Goal: Information Seeking & Learning: Learn about a topic

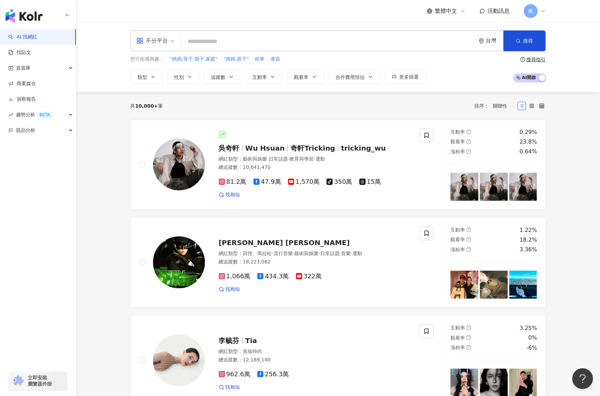
click at [216, 35] on input "search" at bounding box center [328, 41] width 289 height 13
paste input "**********"
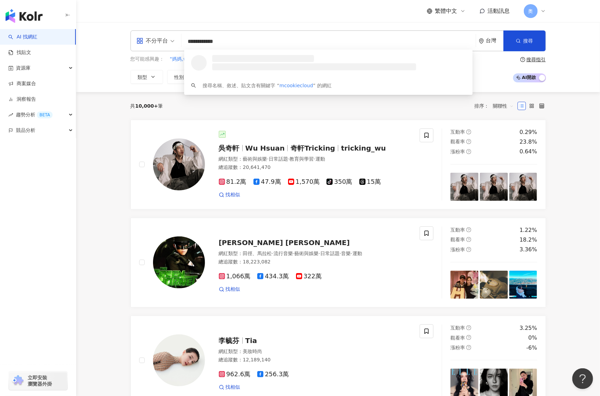
click at [187, 39] on input "**********" at bounding box center [328, 41] width 289 height 13
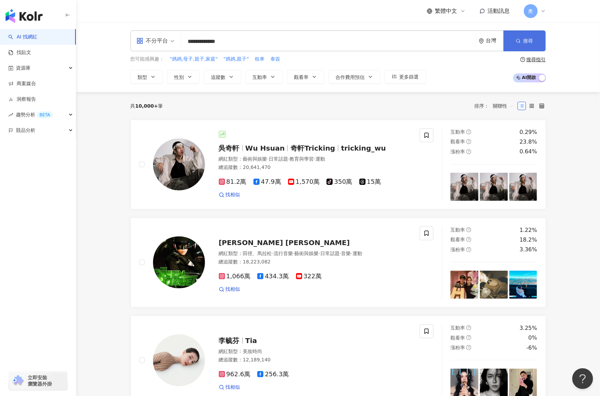
click at [532, 40] on span "搜尋" at bounding box center [528, 41] width 10 height 6
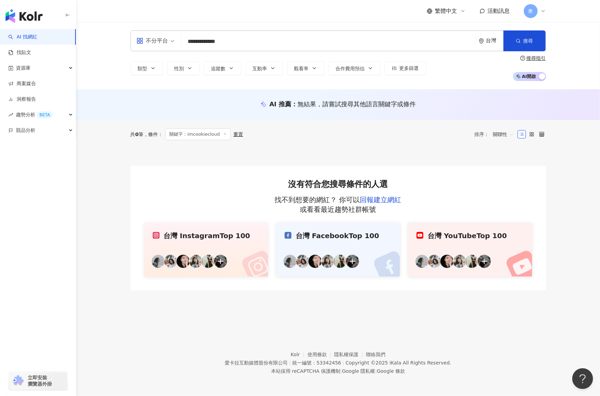
click at [148, 317] on div "**********" at bounding box center [338, 170] width 524 height 297
click at [241, 42] on input "**********" at bounding box center [328, 41] width 289 height 13
paste input "search"
click at [529, 42] on span "搜尋" at bounding box center [528, 41] width 10 height 6
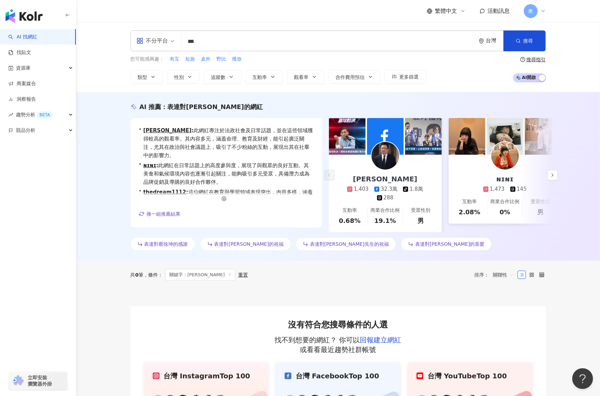
drag, startPoint x: 211, startPoint y: 40, endPoint x: 137, endPoint y: 36, distance: 73.4
click at [137, 39] on div "不分平台 *** 台灣 搜尋 2845ea8c-b8bd-458d-9dec-30aed603ffc5 iiyuntsaii 3,293 追蹤者 搜尋名稱、敘…" at bounding box center [337, 40] width 415 height 21
paste input "search"
type input "***"
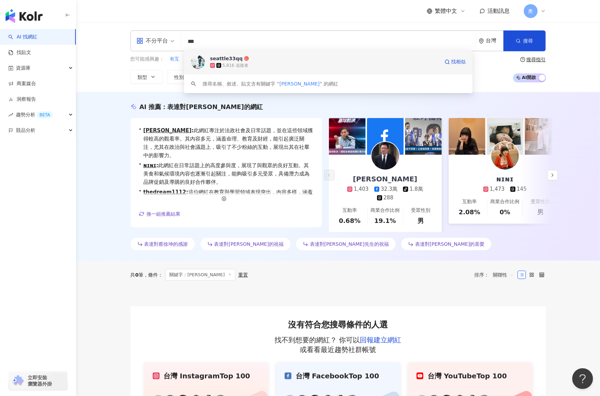
click at [273, 62] on div "5,816 追蹤者" at bounding box center [324, 65] width 229 height 7
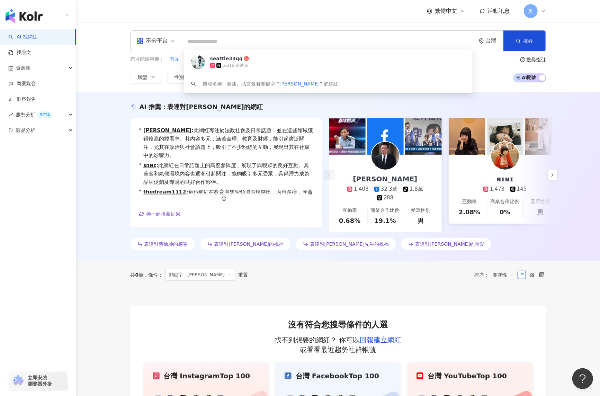
click at [222, 36] on input "search" at bounding box center [328, 41] width 289 height 13
paste input "********"
click at [222, 42] on input "search" at bounding box center [328, 41] width 289 height 13
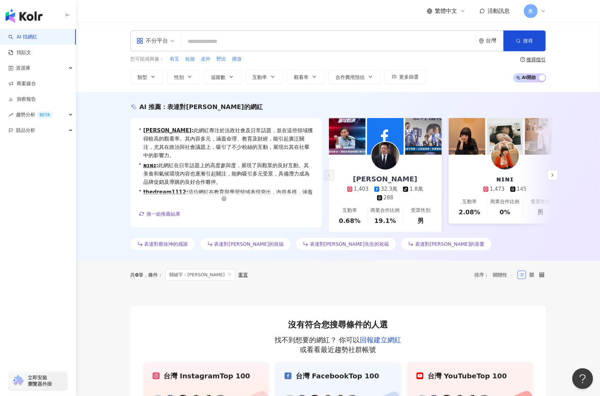
type input "********"
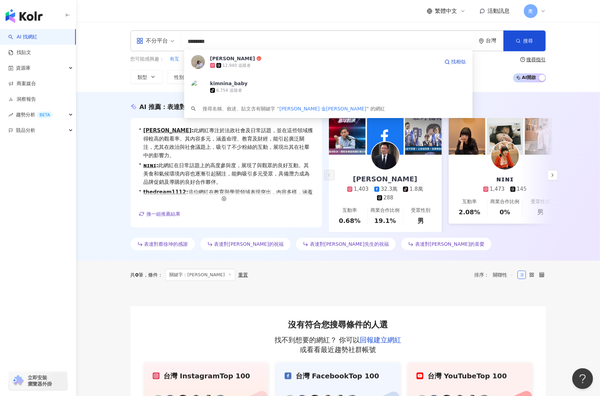
click at [265, 63] on div "12,940 追蹤者" at bounding box center [324, 65] width 229 height 7
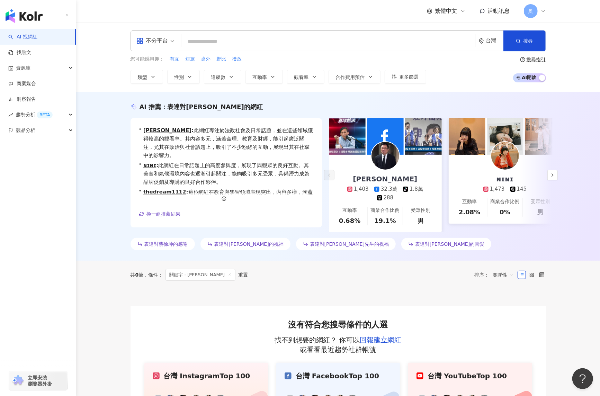
click at [213, 38] on input "search" at bounding box center [328, 41] width 289 height 13
paste input "******"
type input "******"
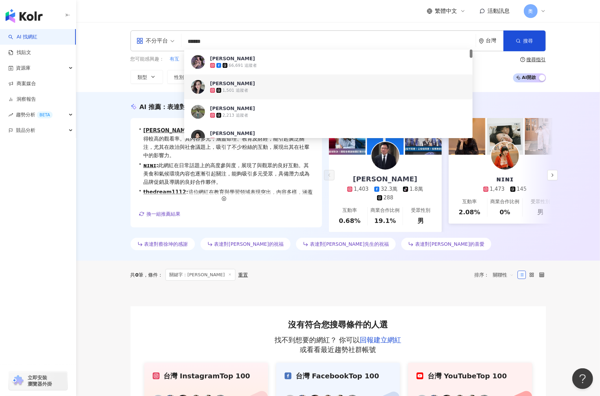
click at [260, 90] on div "1,501 追蹤者" at bounding box center [338, 90] width 256 height 7
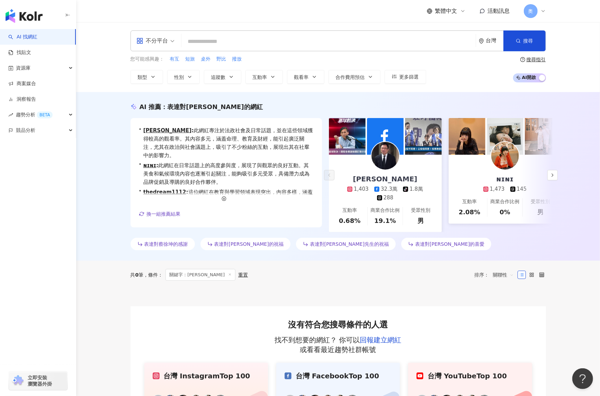
click at [250, 40] on input "search" at bounding box center [328, 41] width 289 height 13
click at [241, 42] on input "search" at bounding box center [328, 41] width 289 height 13
paste input "********"
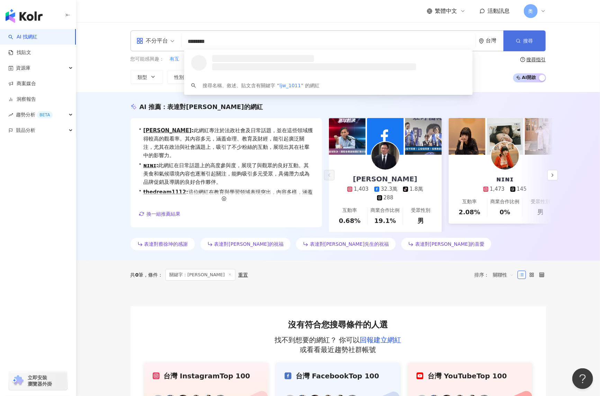
click at [516, 35] on button "搜尋" at bounding box center [524, 40] width 42 height 21
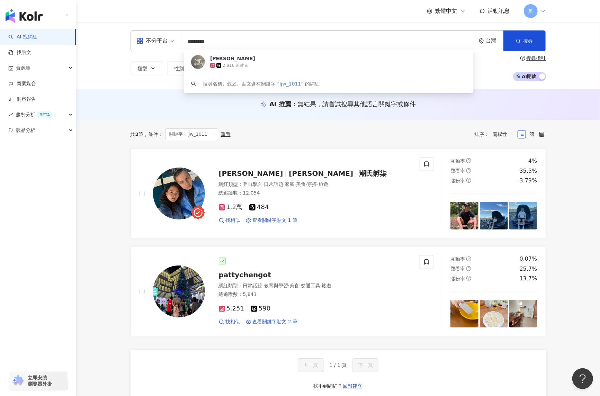
drag, startPoint x: 241, startPoint y: 35, endPoint x: 154, endPoint y: 38, distance: 86.9
click at [155, 40] on div "不分平台 ******** 台灣 搜尋 de9d5ab5-61ef-4515-b01d-d82240ab5262 Joanna 2,816 追蹤者 搜尋名稱、…" at bounding box center [337, 40] width 415 height 21
paste input "**********"
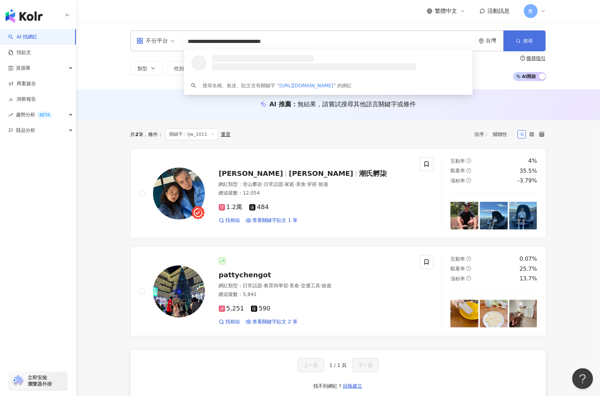
click at [526, 40] on span "搜尋" at bounding box center [528, 41] width 10 height 6
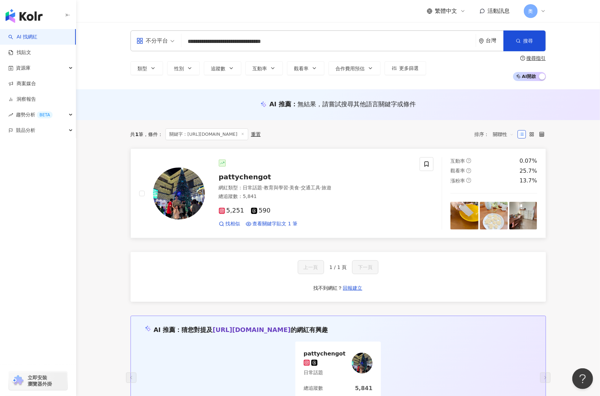
click at [250, 177] on span "pattychengot" at bounding box center [245, 177] width 52 height 8
click at [283, 42] on input "**********" at bounding box center [328, 41] width 289 height 13
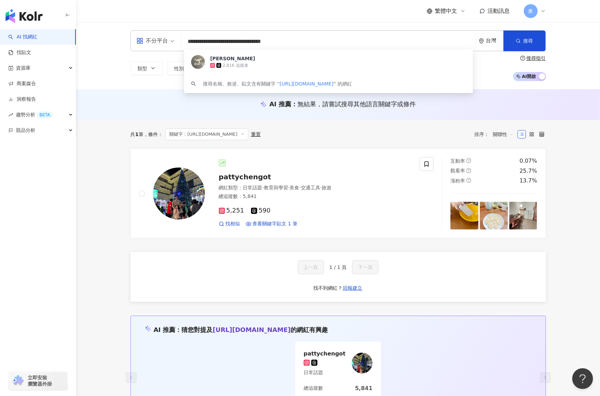
click at [283, 42] on input "**********" at bounding box center [328, 41] width 289 height 13
paste input "search"
click at [521, 36] on button "搜尋" at bounding box center [524, 40] width 42 height 21
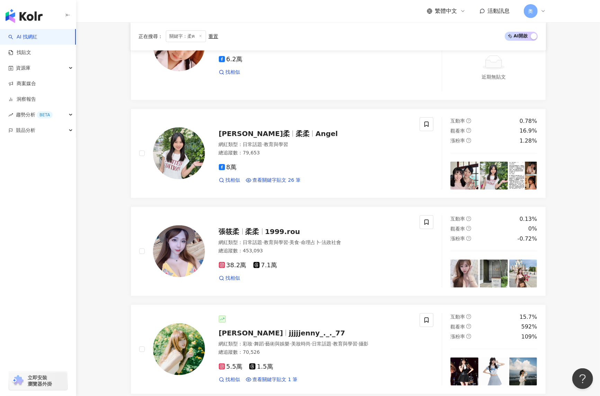
scroll to position [300, 0]
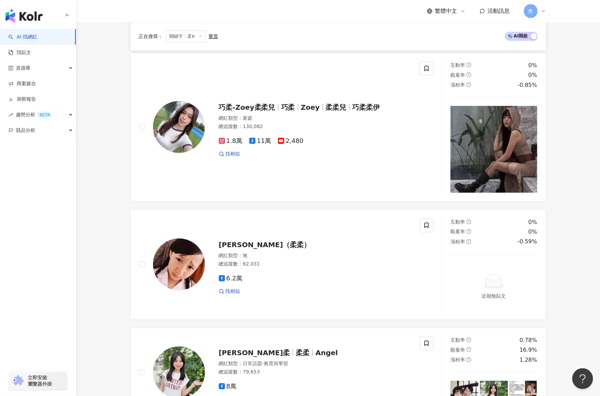
scroll to position [0, 0]
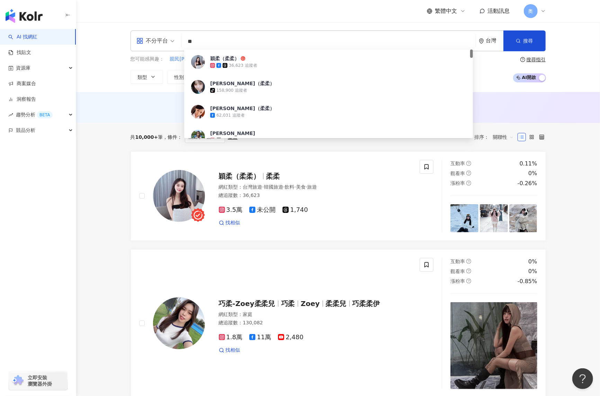
drag, startPoint x: 216, startPoint y: 43, endPoint x: 143, endPoint y: 44, distance: 72.3
click at [149, 45] on div "不分平台 ** 台灣 搜尋 98d4271d-e508-448c-a05e-afbe5656e1ad 穎柔（柔柔） 36,623 追蹤者 李柔蓁（柔柔） ti…" at bounding box center [337, 40] width 415 height 21
paste input "******"
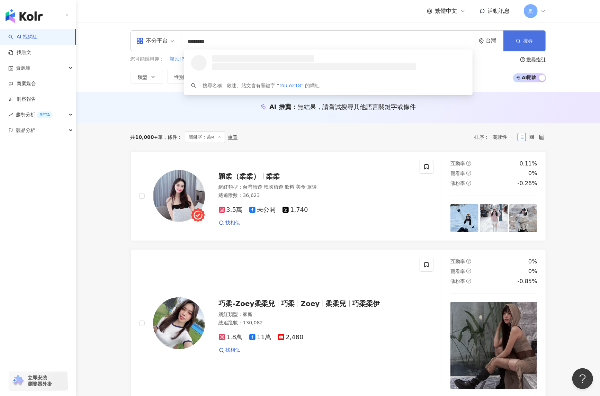
click at [516, 38] on span "button" at bounding box center [518, 41] width 5 height 6
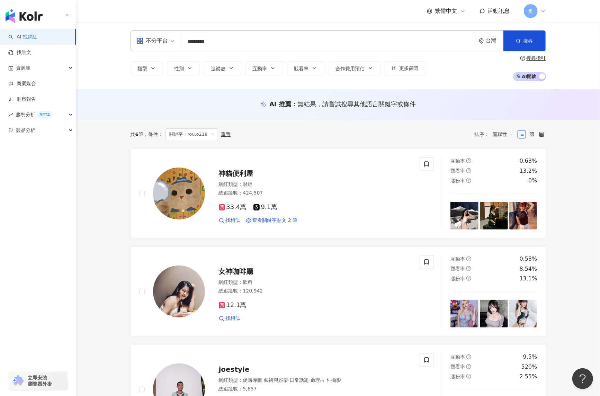
drag, startPoint x: 208, startPoint y: 45, endPoint x: 157, endPoint y: 45, distance: 50.9
click at [157, 45] on div "不分平台 ******** 台灣 搜尋 https://www.instagram.com/rou.o218 rou.o218 2,186 追蹤者 搜尋名稱、…" at bounding box center [337, 40] width 415 height 21
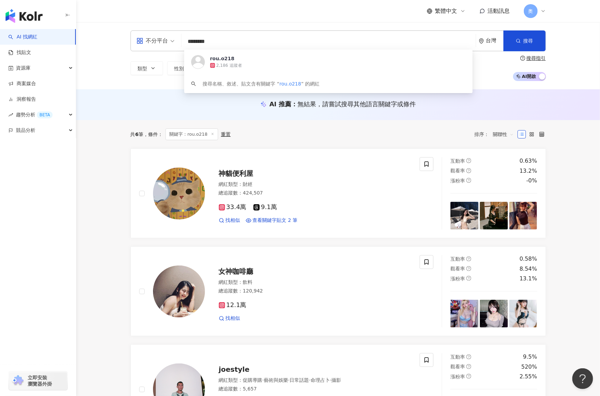
paste input "search"
click at [524, 42] on span "搜尋" at bounding box center [528, 41] width 10 height 6
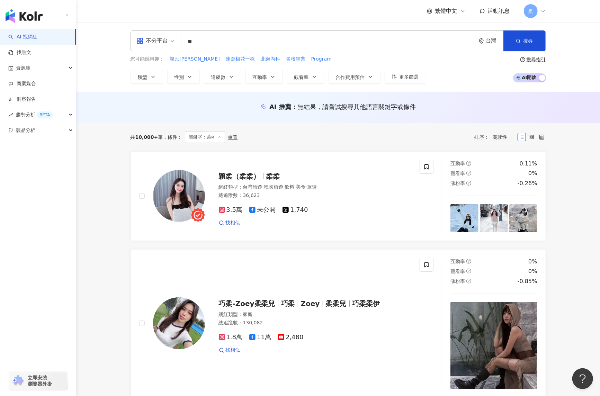
drag, startPoint x: 215, startPoint y: 41, endPoint x: 161, endPoint y: 37, distance: 54.1
click at [161, 37] on div "不分平台 ** 台灣 搜尋 loading 搜尋名稱、敘述、貼文含有關鍵字 “ 柔ฅ ” 的網紅" at bounding box center [337, 40] width 415 height 21
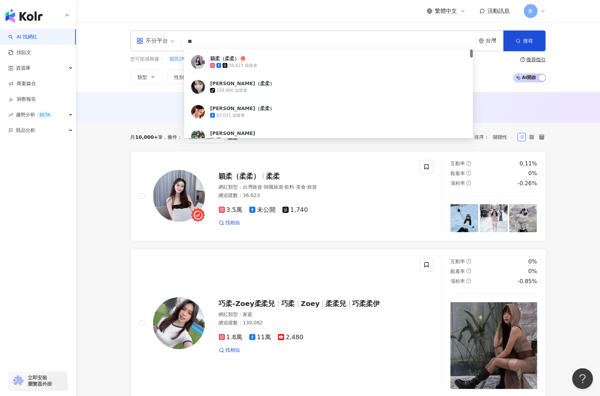
paste input "**********"
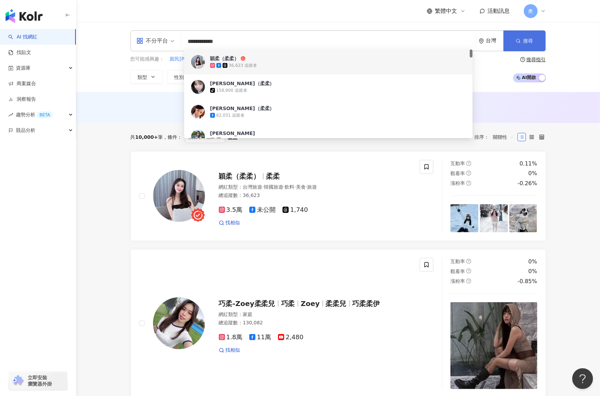
click at [529, 38] on span "搜尋" at bounding box center [528, 41] width 10 height 6
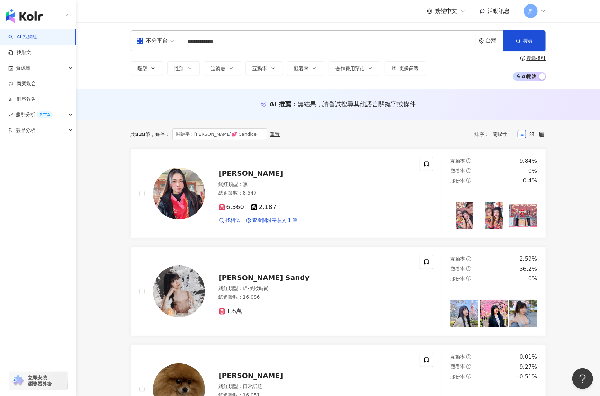
click at [228, 46] on input "**********" at bounding box center [328, 41] width 289 height 13
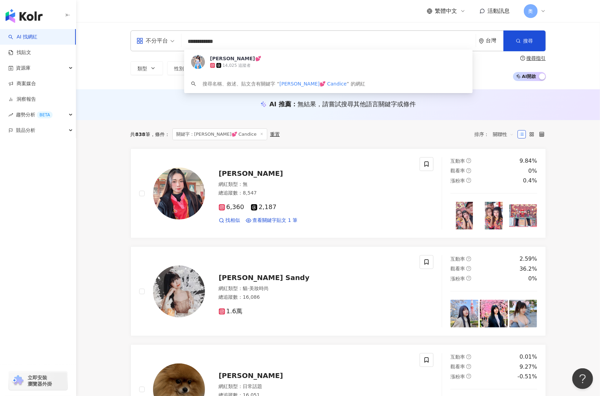
paste input "**********"
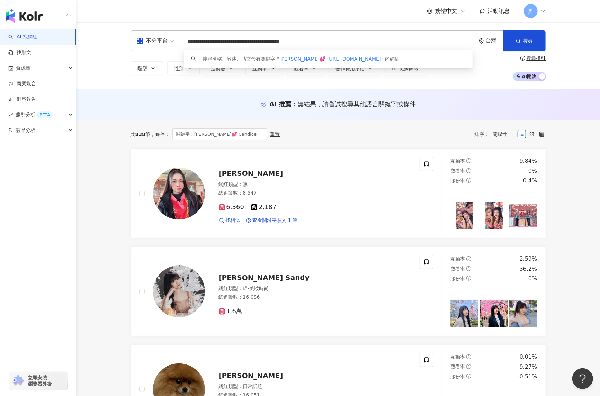
drag, startPoint x: 207, startPoint y: 42, endPoint x: 157, endPoint y: 42, distance: 49.8
click at [157, 42] on div "**********" at bounding box center [337, 40] width 415 height 21
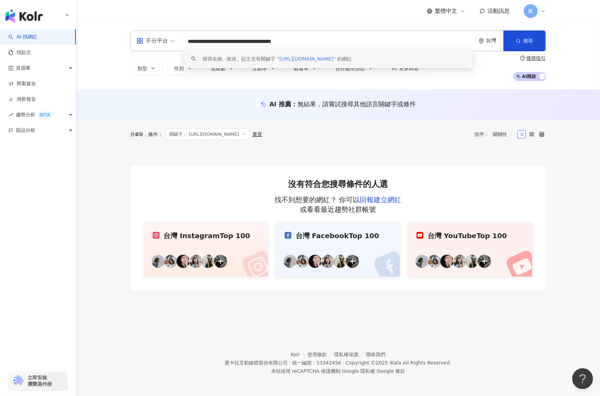
drag, startPoint x: 262, startPoint y: 42, endPoint x: 144, endPoint y: 43, distance: 117.3
click at [148, 42] on div "**********" at bounding box center [337, 40] width 415 height 21
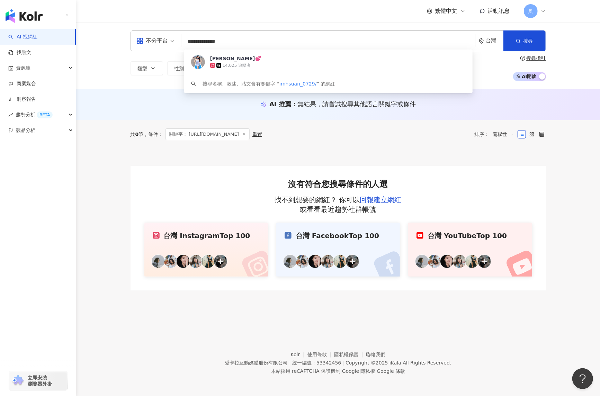
click at [251, 42] on input "**********" at bounding box center [328, 41] width 289 height 13
type input "**********"
click at [291, 66] on div "14,025 追蹤者" at bounding box center [324, 65] width 229 height 7
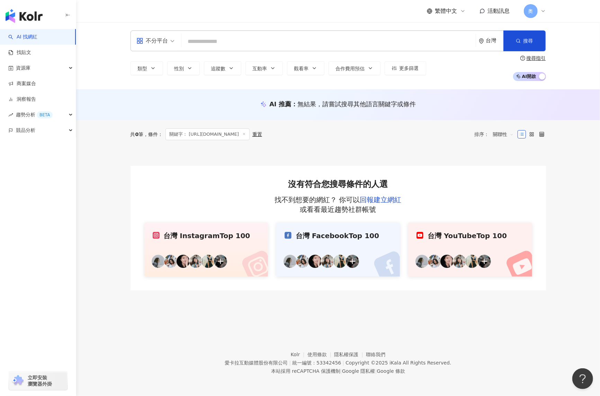
click at [221, 39] on input "search" at bounding box center [328, 41] width 289 height 13
click at [224, 46] on input "search" at bounding box center [328, 41] width 289 height 13
paste input "**********"
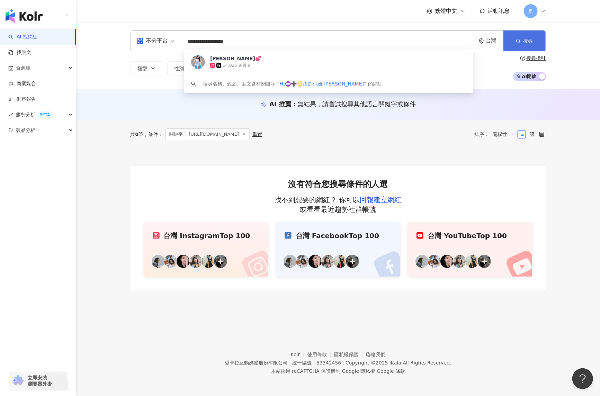
click at [516, 40] on icon "button" at bounding box center [518, 40] width 5 height 5
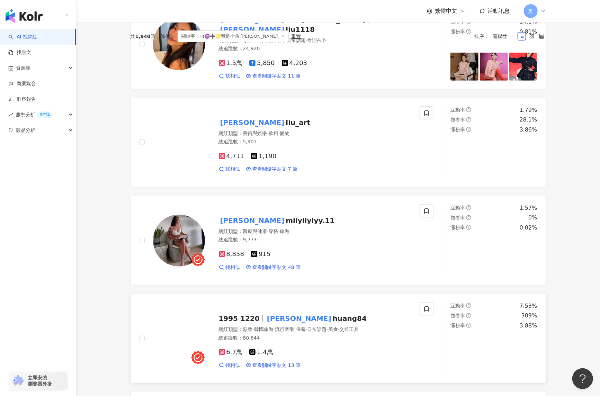
scroll to position [415, 0]
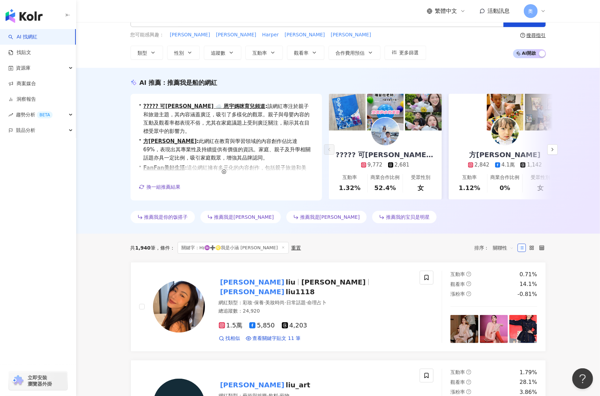
scroll to position [0, 0]
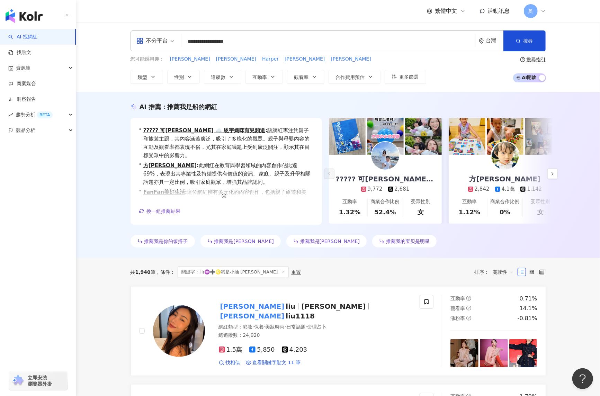
drag, startPoint x: 272, startPoint y: 43, endPoint x: 143, endPoint y: 30, distance: 130.4
click at [149, 31] on div "**********" at bounding box center [337, 40] width 415 height 21
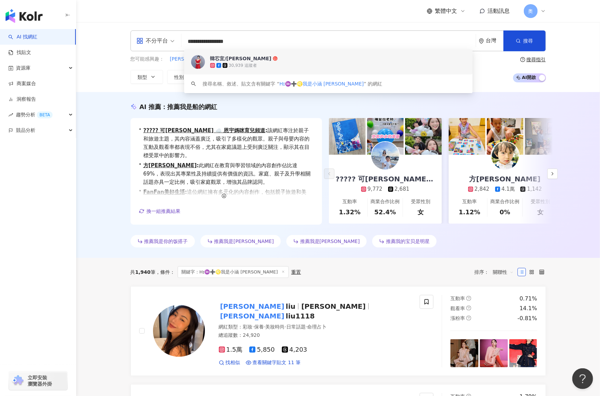
paste input "**********"
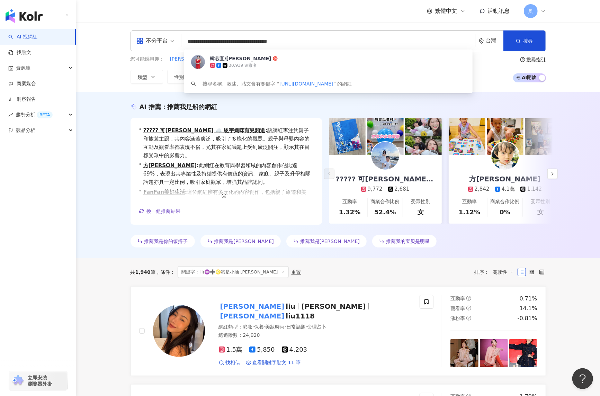
drag, startPoint x: 262, startPoint y: 41, endPoint x: 171, endPoint y: 41, distance: 90.7
click at [171, 41] on div "**********" at bounding box center [337, 40] width 415 height 21
click at [280, 38] on input "**********" at bounding box center [328, 41] width 289 height 13
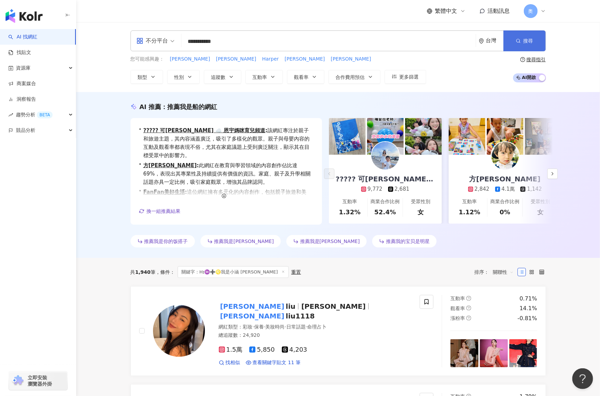
click at [526, 35] on button "搜尋" at bounding box center [524, 40] width 42 height 21
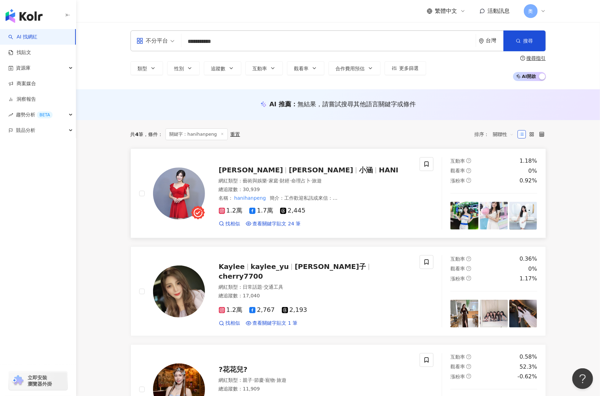
click at [289, 170] on span "彭翊涵" at bounding box center [324, 170] width 70 height 8
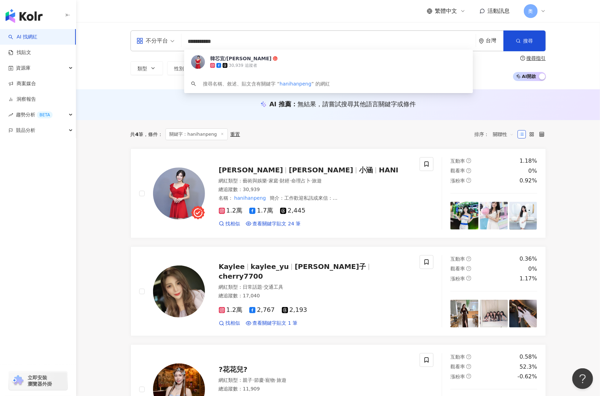
drag, startPoint x: 239, startPoint y: 46, endPoint x: 143, endPoint y: 39, distance: 96.4
click at [143, 40] on div "**********" at bounding box center [337, 40] width 415 height 21
paste input "*"
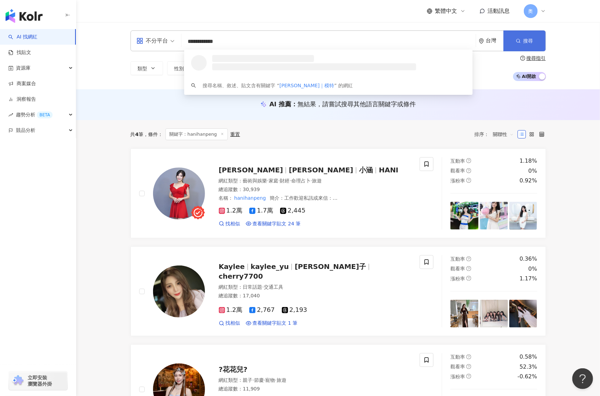
click at [527, 41] on span "搜尋" at bounding box center [528, 41] width 10 height 6
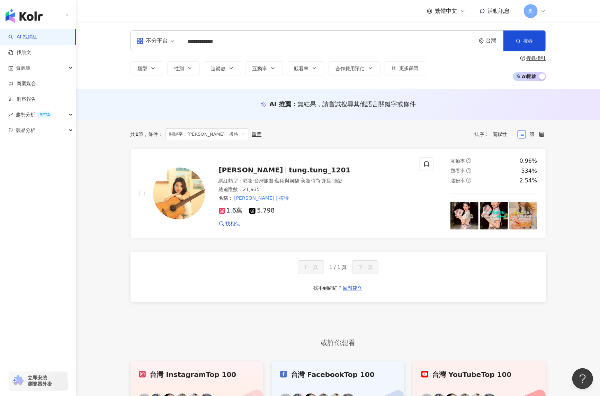
drag, startPoint x: 262, startPoint y: 171, endPoint x: 247, endPoint y: 87, distance: 85.0
click at [289, 171] on span "tung.tung_1201" at bounding box center [320, 170] width 62 height 8
click at [224, 40] on input "**********" at bounding box center [328, 41] width 289 height 13
click at [233, 42] on input "**********" at bounding box center [328, 41] width 289 height 13
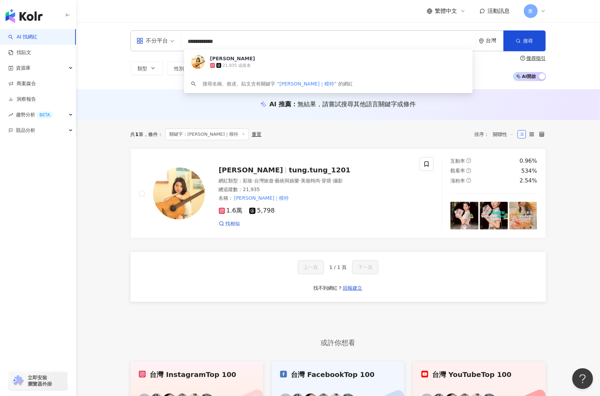
drag, startPoint x: 249, startPoint y: 39, endPoint x: 160, endPoint y: 37, distance: 89.3
click at [160, 37] on div "**********" at bounding box center [337, 40] width 415 height 21
paste input "****"
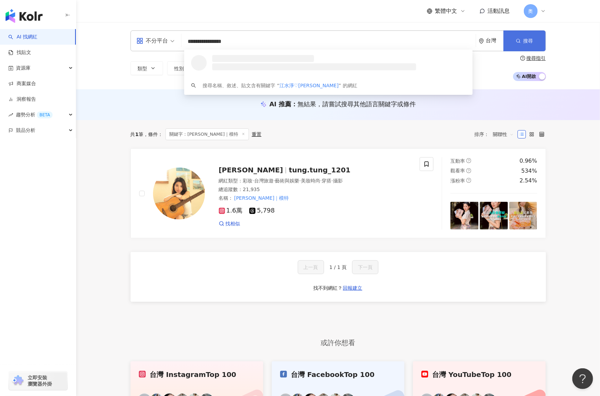
type input "**********"
click at [520, 37] on button "搜尋" at bounding box center [524, 40] width 42 height 21
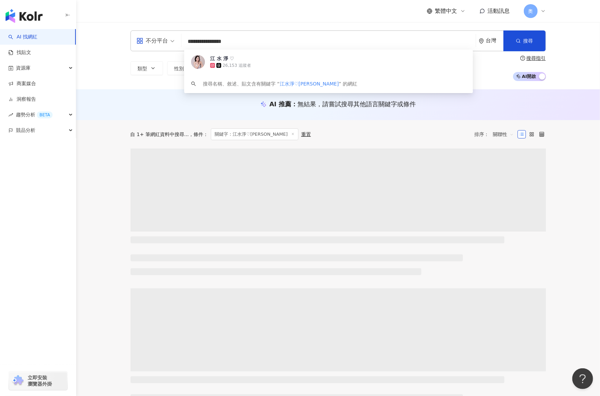
drag, startPoint x: 205, startPoint y: 41, endPoint x: 287, endPoint y: 43, distance: 82.0
click at [287, 43] on input "**********" at bounding box center [328, 41] width 289 height 13
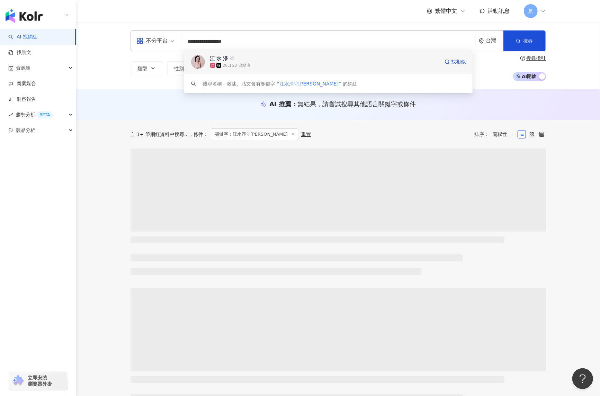
click at [241, 66] on div "26,153 追蹤者" at bounding box center [237, 66] width 28 height 6
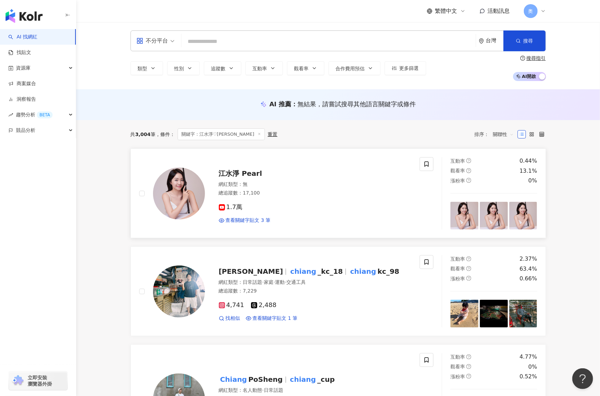
click at [180, 225] on div at bounding box center [172, 193] width 66 height 72
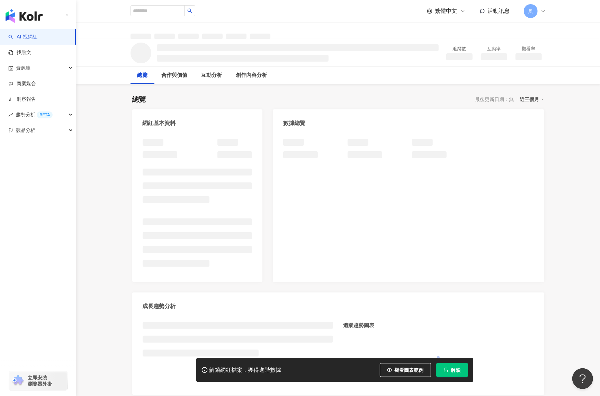
click at [450, 373] on button "解鎖" at bounding box center [452, 370] width 32 height 14
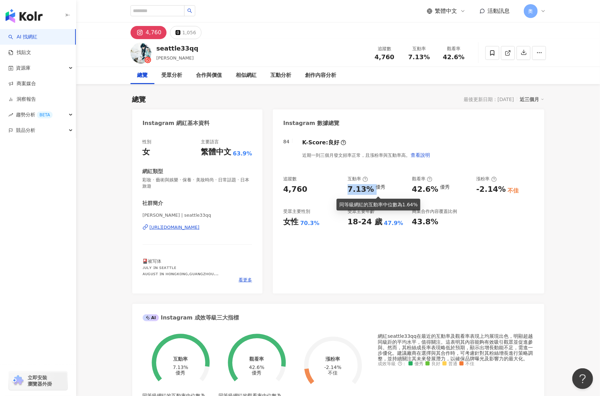
drag, startPoint x: 351, startPoint y: 187, endPoint x: 372, endPoint y: 191, distance: 21.7
click at [372, 191] on div "7.13% 優秀" at bounding box center [375, 189] width 57 height 11
copy div "7.13%"
drag, startPoint x: 406, startPoint y: 191, endPoint x: 435, endPoint y: 191, distance: 29.1
click at [435, 191] on div "追蹤數 4,760 互動率 7.13% 優秀 觀看率 42.6% 優秀 漲粉率 -2.14% 不佳 受眾主要性別 女性 70.3% 受眾主要年齡 18-24 …" at bounding box center [408, 201] width 250 height 51
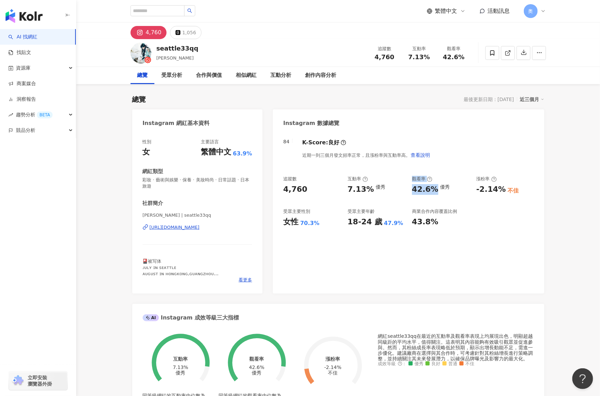
click at [435, 191] on div "42.6%" at bounding box center [425, 189] width 26 height 11
drag, startPoint x: 411, startPoint y: 190, endPoint x: 436, endPoint y: 192, distance: 25.0
click at [436, 192] on div "42.6% 優秀" at bounding box center [440, 189] width 57 height 11
copy div "42.6%"
click at [485, 188] on div "-2.14%" at bounding box center [490, 189] width 29 height 11
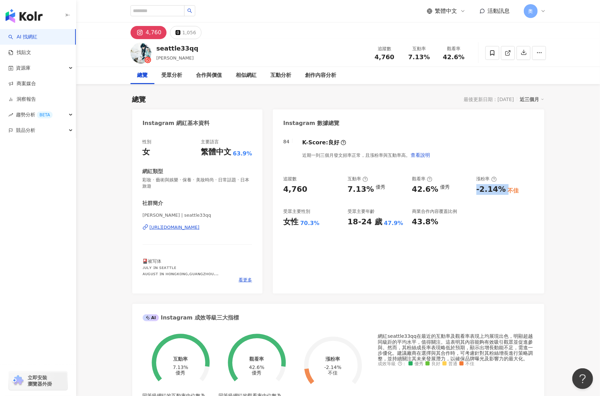
drag, startPoint x: 478, startPoint y: 191, endPoint x: 503, endPoint y: 192, distance: 25.3
click at [503, 192] on div "-2.14% 不佳" at bounding box center [504, 189] width 57 height 11
copy div "-2.14%"
click at [184, 35] on div "1,056" at bounding box center [189, 33] width 14 height 10
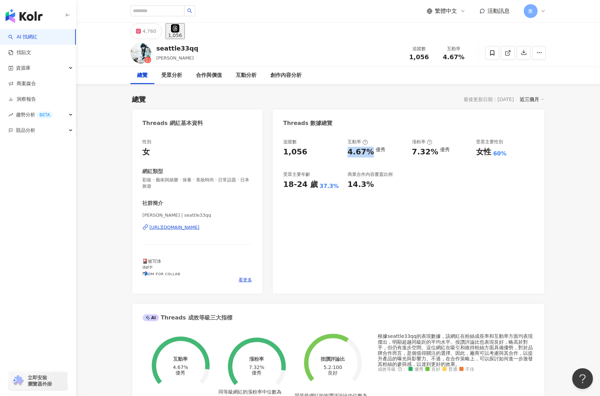
drag, startPoint x: 348, startPoint y: 152, endPoint x: 5, endPoint y: 262, distance: 360.5
click at [370, 154] on div "追蹤數 1,056 互動率 4.67% 優秀 漲粉率 7.32% 優秀 受眾主要性別 女性 60% 受眾主要年齡 18-24 歲 37.3% 商業合作內容覆蓋…" at bounding box center [408, 164] width 250 height 51
copy div "4.67%"
drag, startPoint x: 413, startPoint y: 153, endPoint x: 431, endPoint y: 155, distance: 18.0
click at [431, 155] on div "7.32%" at bounding box center [425, 152] width 26 height 11
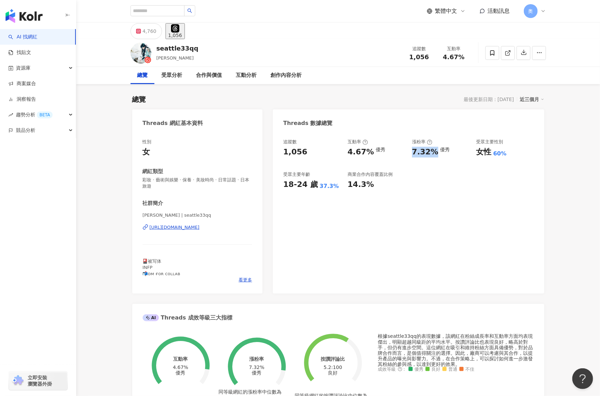
copy div "7.32%"
drag, startPoint x: 294, startPoint y: 232, endPoint x: 300, endPoint y: 240, distance: 10.4
click at [294, 233] on div "追蹤數 1,056 互動率 4.67% 優秀 漲粉率 7.32% 優秀 受眾主要性別 女性 60% 受眾主要年齡 18-24 歲 37.3% 商業合作內容覆蓋…" at bounding box center [408, 213] width 271 height 162
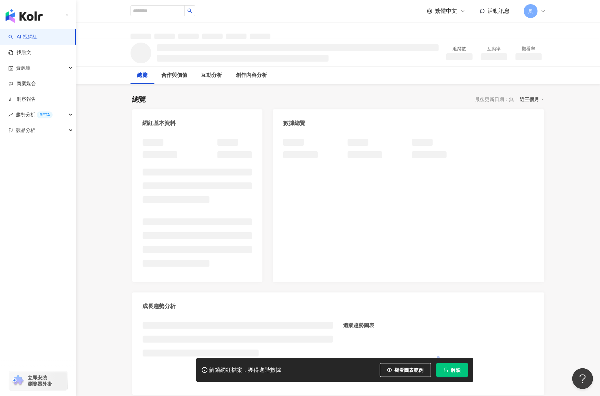
click at [251, 7] on div "繁體中文 活動訊息 奧" at bounding box center [337, 11] width 415 height 22
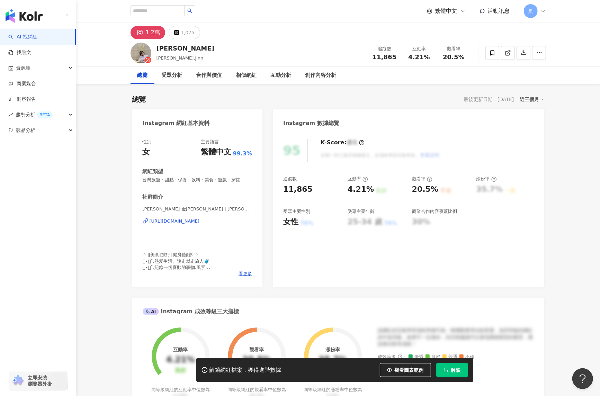
drag, startPoint x: 451, startPoint y: 369, endPoint x: 294, endPoint y: 0, distance: 400.8
click at [451, 369] on span "解鎖" at bounding box center [456, 370] width 10 height 6
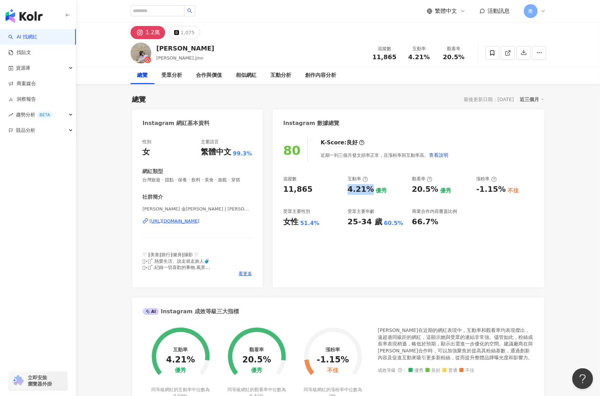
drag, startPoint x: 345, startPoint y: 189, endPoint x: 368, endPoint y: 191, distance: 23.2
click at [368, 192] on div "追蹤數 11,865 互動率 4.21% 優秀 觀看率 20.5% 優秀 漲粉率 -1.15% 不佳 受眾主要性別 女性 51.4% 受眾主要年齡 25-34…" at bounding box center [408, 201] width 250 height 51
copy div "4.21%"
drag, startPoint x: 400, startPoint y: 192, endPoint x: 437, endPoint y: 190, distance: 36.8
click at [437, 190] on div "追蹤數 11,865 互動率 4.21% 優秀 觀看率 20.5% 優秀 漲粉率 -1.15% 不佳 受眾主要性別 女性 51.4% 受眾主要年齡 25-34…" at bounding box center [408, 201] width 250 height 51
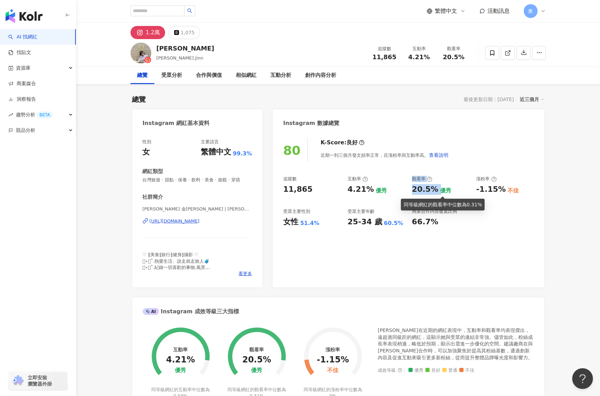
click at [440, 190] on div "優秀" at bounding box center [445, 191] width 11 height 8
drag, startPoint x: 411, startPoint y: 189, endPoint x: 431, endPoint y: 192, distance: 19.6
click at [432, 192] on div "追蹤數 11,865 互動率 4.21% 優秀 觀看率 20.5% 優秀 漲粉率 -1.15% 不佳 受眾主要性別 女性 51.4% 受眾主要年齡 25-34…" at bounding box center [408, 201] width 250 height 51
copy div "20.5%"
drag, startPoint x: 475, startPoint y: 189, endPoint x: 503, endPoint y: 190, distance: 28.0
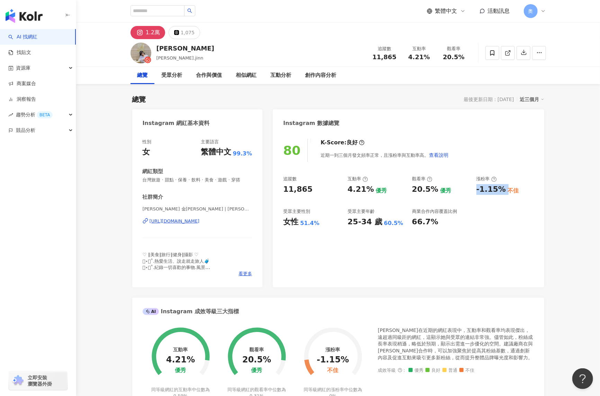
click at [503, 190] on div "追蹤數 11,865 互動率 4.21% 優秀 觀看率 20.5% 優秀 漲粉率 -1.15% 不佳 受眾主要性別 女性 51.4% 受眾主要年齡 25-34…" at bounding box center [408, 201] width 250 height 51
copy div "-1.15%"
drag, startPoint x: 181, startPoint y: 34, endPoint x: 188, endPoint y: 41, distance: 10.0
click at [181, 33] on div "1,075" at bounding box center [188, 33] width 14 height 10
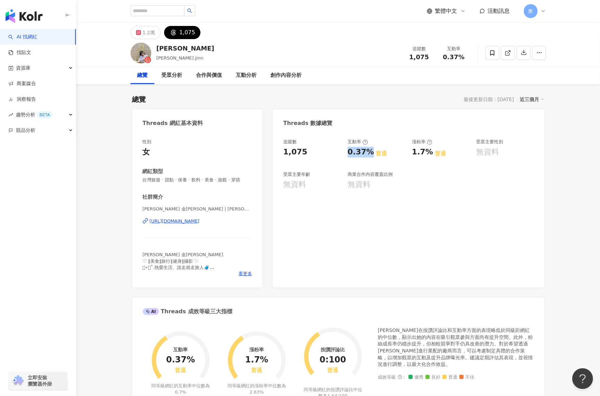
drag, startPoint x: 357, startPoint y: 157, endPoint x: 346, endPoint y: 166, distance: 14.7
click at [372, 156] on div "追蹤數 1,075 互動率 0.37% 普通 漲粉率 1.7% 普通 受眾主要性別 無資料 受眾主要年齡 無資料 商業合作內容覆蓋比例 無資料" at bounding box center [408, 164] width 250 height 51
drag, startPoint x: 426, startPoint y: 158, endPoint x: 430, endPoint y: 159, distance: 3.9
click at [430, 159] on div "追蹤數 1,075 互動率 0.37% 普通 漲粉率 1.7% 普通 受眾主要性別 無資料 受眾主要年齡 無資料 商業合作內容覆蓋比例 無資料" at bounding box center [408, 164] width 250 height 51
copy div "1.7%"
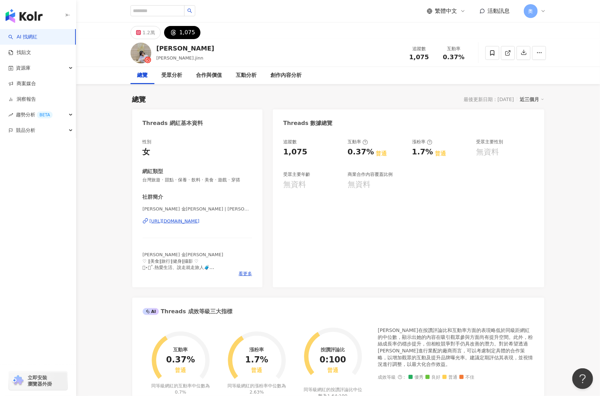
click at [316, 110] on div "Threads 數據總覽" at bounding box center [408, 120] width 271 height 22
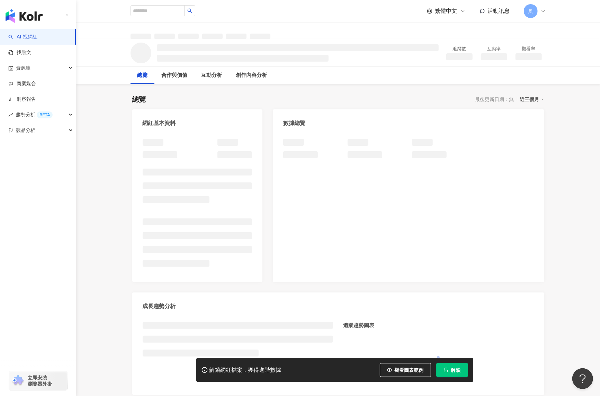
click at [229, 97] on div "總覽 最後更新日期：無 近三個月" at bounding box center [338, 99] width 412 height 10
click at [452, 370] on span "解鎖" at bounding box center [456, 370] width 10 height 6
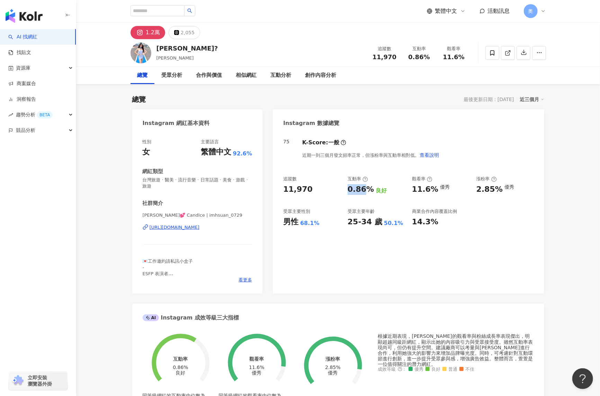
drag, startPoint x: 348, startPoint y: 189, endPoint x: 366, endPoint y: 186, distance: 18.5
click at [366, 186] on div "0.86%" at bounding box center [360, 189] width 26 height 11
copy div "0.86"
click at [351, 189] on div "0.86%" at bounding box center [360, 189] width 26 height 11
drag, startPoint x: 351, startPoint y: 192, endPoint x: 371, endPoint y: 195, distance: 19.6
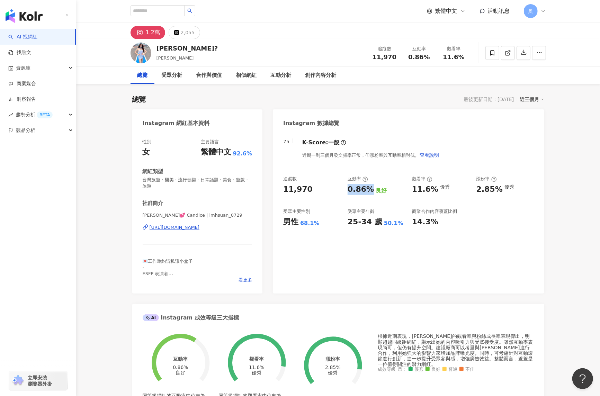
click at [371, 194] on div "追蹤數 11,970 互動率 0.86% 良好 觀看率 11.6% 優秀 漲粉率 2.85% 優秀 受眾主要性別 男性 68.1% 受眾主要年齡 25-34 …" at bounding box center [408, 201] width 250 height 51
copy div "0.86%"
drag, startPoint x: 428, startPoint y: 191, endPoint x: 406, endPoint y: 193, distance: 21.8
click at [436, 190] on div "11.6% 優秀" at bounding box center [440, 189] width 57 height 11
copy div "11.6%"
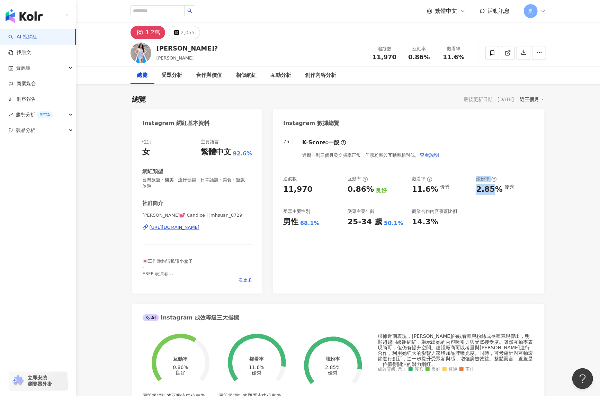
drag, startPoint x: 488, startPoint y: 190, endPoint x: 493, endPoint y: 192, distance: 4.8
click at [493, 192] on div "追蹤數 11,970 互動率 0.86% 良好 觀看率 11.6% 優秀 漲粉率 2.85% 優秀 受眾主要性別 男性 68.1% 受眾主要年齡 25-34 …" at bounding box center [408, 201] width 250 height 51
click at [493, 192] on div "2.85%" at bounding box center [489, 189] width 26 height 11
drag, startPoint x: 500, startPoint y: 191, endPoint x: 474, endPoint y: 191, distance: 26.7
click at [474, 191] on div "追蹤數 11,970 互動率 0.86% 良好 觀看率 11.6% 優秀 漲粉率 2.85% 優秀 受眾主要性別 男性 68.1% 受眾主要年齡 25-34 …" at bounding box center [408, 201] width 250 height 51
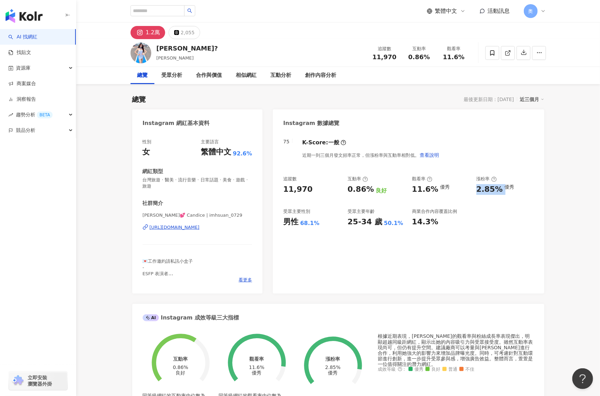
copy div "2.85%"
click at [178, 35] on button "2,055" at bounding box center [184, 32] width 31 height 13
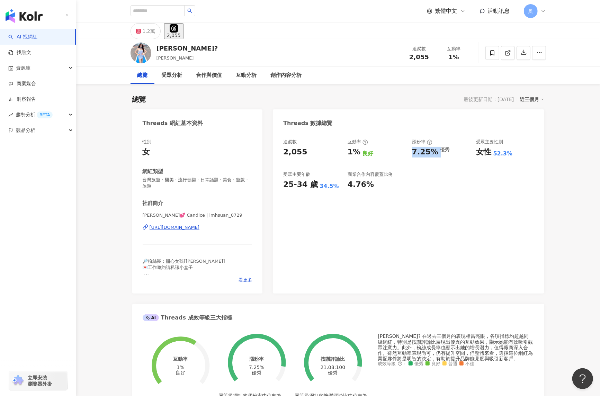
click at [359, 155] on div "追蹤數 2,055 互動率 1% 良好 漲粉率 7.25% 優秀 受眾主要性別 女性 52.3% 受眾主要年齡 25-34 歲 34.5% 商業合作內容覆蓋比…" at bounding box center [408, 164] width 250 height 51
drag, startPoint x: 410, startPoint y: 152, endPoint x: 433, endPoint y: 154, distance: 22.9
click at [433, 154] on div "追蹤數 2,055 互動率 1% 良好 漲粉率 7.25% 優秀 受眾主要性別 女性 52.3% 受眾主要年齡 25-34 歲 34.5% 商業合作內容覆蓋比…" at bounding box center [408, 164] width 250 height 51
click at [380, 237] on div "追蹤數 2,055 互動率 1% 良好 漲粉率 7.25% 優秀 受眾主要性別 女性 52.3% 受眾主要年齡 25-34 歲 34.5% 商業合作內容覆蓋比…" at bounding box center [408, 213] width 271 height 162
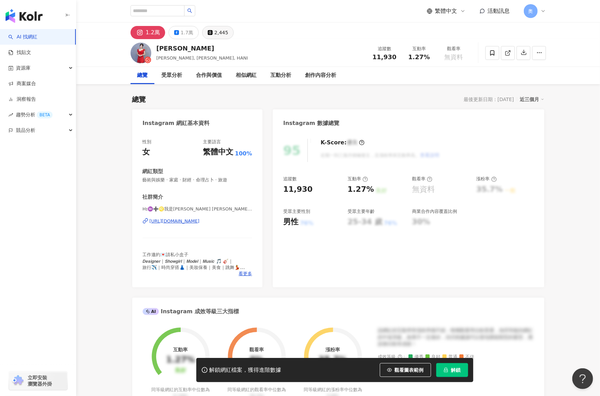
click at [211, 34] on button "2,445" at bounding box center [217, 32] width 31 height 13
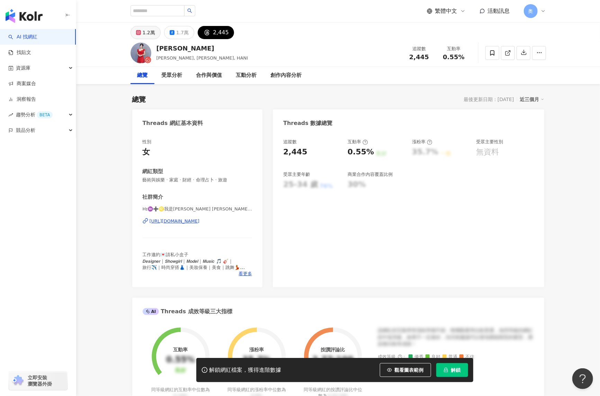
click at [153, 35] on div "1.2萬" at bounding box center [149, 33] width 12 height 10
click at [455, 371] on span "解鎖" at bounding box center [456, 370] width 10 height 6
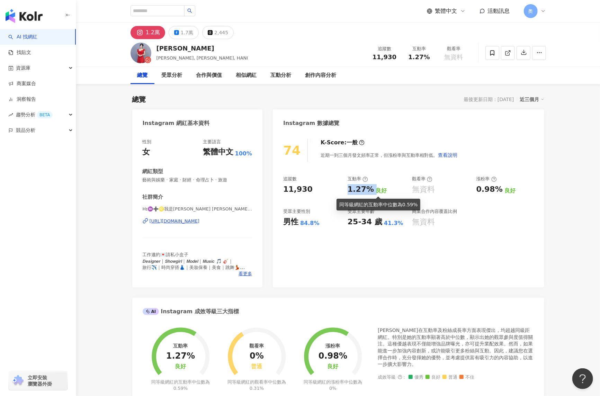
drag, startPoint x: 346, startPoint y: 187, endPoint x: 374, endPoint y: 192, distance: 28.5
click at [374, 192] on div "追蹤數 11,930 互動率 1.27% 良好 觀看率 無資料 漲粉率 0.98% 良好 受眾主要性別 男性 84.8% 受眾主要年齡 25-34 歲 41.…" at bounding box center [408, 201] width 250 height 51
copy div "1.27%"
drag, startPoint x: 476, startPoint y: 190, endPoint x: 498, endPoint y: 190, distance: 22.5
click at [496, 193] on div "追蹤數 11,930 互動率 1.27% 良好 觀看率 無資料 漲粉率 0.98% 良好 受眾主要性別 男性 84.8% 受眾主要年齡 25-34 歲 41.…" at bounding box center [408, 201] width 250 height 51
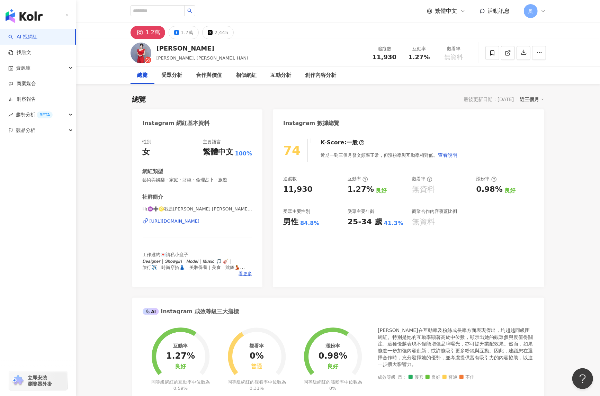
click at [498, 190] on div "0.98%" at bounding box center [489, 189] width 26 height 11
drag, startPoint x: 498, startPoint y: 190, endPoint x: 477, endPoint y: 190, distance: 21.5
click at [479, 188] on div "0.98%" at bounding box center [489, 189] width 26 height 11
copy div "0.98%"
click at [385, 260] on div "74 K-Score : 一般 近期一到三個月發文頻率正常，但漲粉率與互動率相對低。 查看說明 追蹤數 11,930 互動率 1.27% 良好 觀看率 無資料…" at bounding box center [408, 209] width 271 height 155
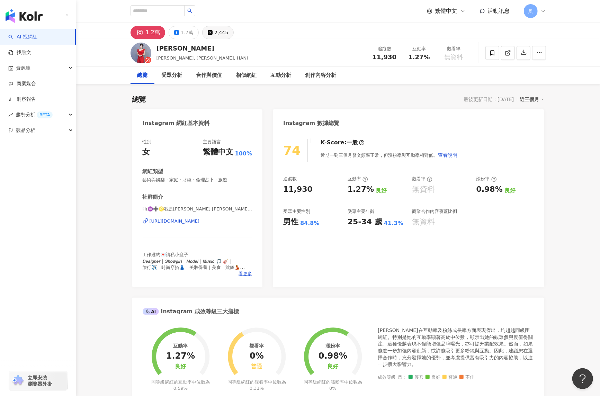
click at [218, 31] on div "2,445" at bounding box center [221, 33] width 14 height 10
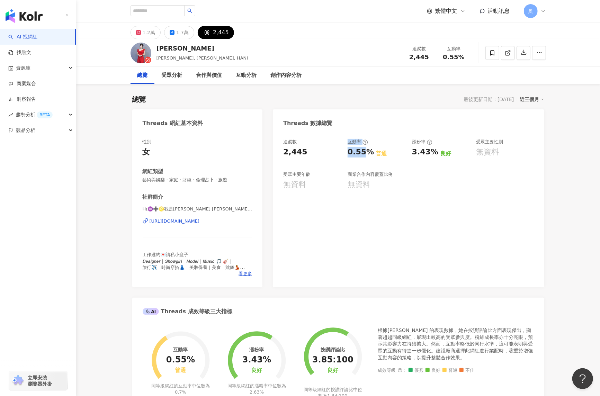
drag, startPoint x: 349, startPoint y: 155, endPoint x: 366, endPoint y: 153, distance: 17.4
click at [366, 153] on div "追蹤數 2,445 互動率 0.55% 普通 漲粉率 3.43% 良好 受眾主要性別 無資料 受眾主要年齡 無資料 商業合作內容覆蓋比例 無資料" at bounding box center [408, 164] width 250 height 51
click at [366, 152] on div "0.55%" at bounding box center [360, 152] width 26 height 11
drag, startPoint x: 365, startPoint y: 150, endPoint x: 345, endPoint y: 151, distance: 20.4
click at [345, 151] on div "追蹤數 2,445 互動率 0.55% 普通 漲粉率 3.43% 良好 受眾主要性別 無資料 受眾主要年齡 無資料 商業合作內容覆蓋比例 無資料" at bounding box center [408, 164] width 250 height 51
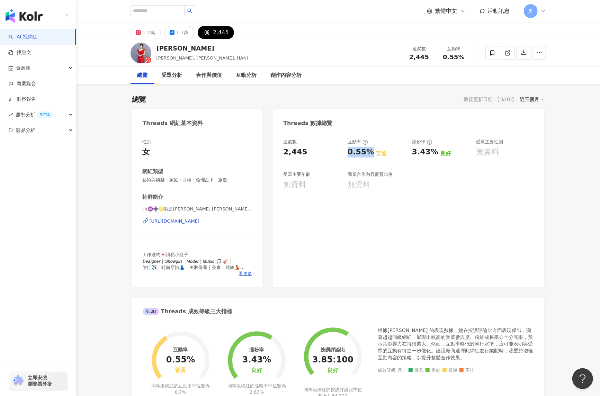
copy div "0.55%"
drag, startPoint x: 411, startPoint y: 154, endPoint x: 436, endPoint y: 151, distance: 24.4
click at [436, 153] on div "3.43% 良好" at bounding box center [440, 152] width 57 height 11
copy div "3.43%"
drag, startPoint x: 368, startPoint y: 227, endPoint x: 365, endPoint y: 232, distance: 5.4
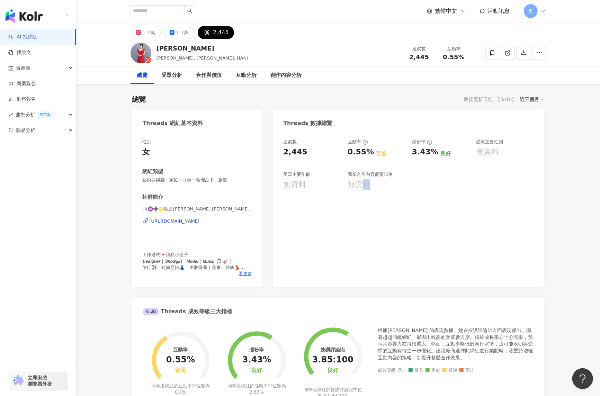
click at [366, 232] on div "追蹤數 2,445 互動率 0.55% 普通 漲粉率 3.43% 良好 受眾主要性別 無資料 受眾主要年齡 無資料 商業合作內容覆蓋比例 無資料" at bounding box center [408, 209] width 271 height 155
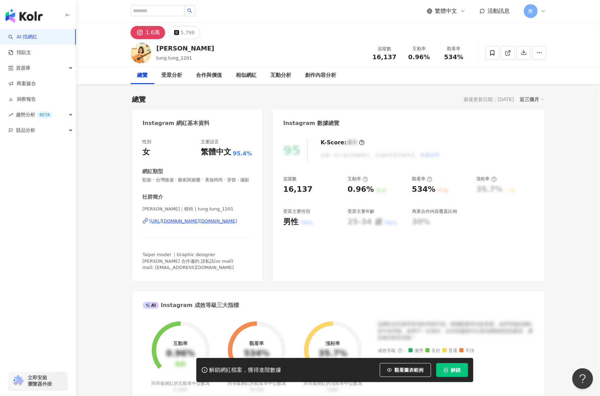
click at [454, 373] on button "解鎖" at bounding box center [452, 370] width 32 height 14
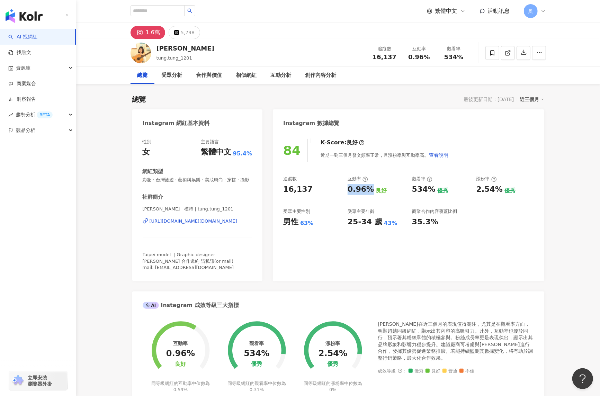
drag, startPoint x: 347, startPoint y: 187, endPoint x: 368, endPoint y: 190, distance: 20.9
click at [368, 190] on div "0.96%" at bounding box center [360, 189] width 26 height 11
copy div "0.96%"
drag, startPoint x: 412, startPoint y: 190, endPoint x: 431, endPoint y: 187, distance: 19.3
click at [435, 190] on div "534% 優秀" at bounding box center [440, 189] width 57 height 11
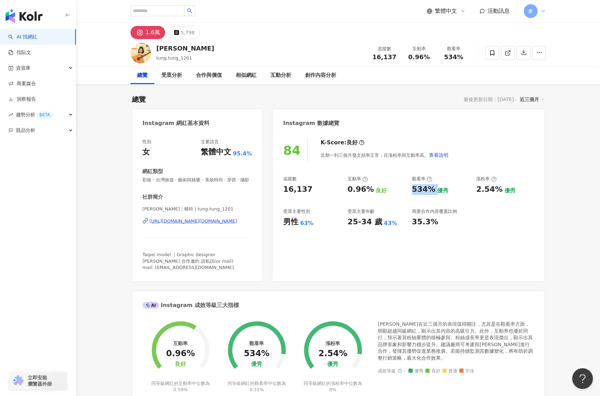
copy div "534%"
drag, startPoint x: 475, startPoint y: 189, endPoint x: 502, endPoint y: 191, distance: 27.0
click at [502, 191] on div "追蹤數 16,137 互動率 0.96% 良好 觀看率 534% 優秀 漲粉率 2.54% 優秀 受眾主要性別 男性 63% 受眾主要年齡 25-34 歲 4…" at bounding box center [408, 201] width 250 height 51
copy div "2.54%"
drag, startPoint x: 434, startPoint y: 226, endPoint x: 419, endPoint y: 210, distance: 22.0
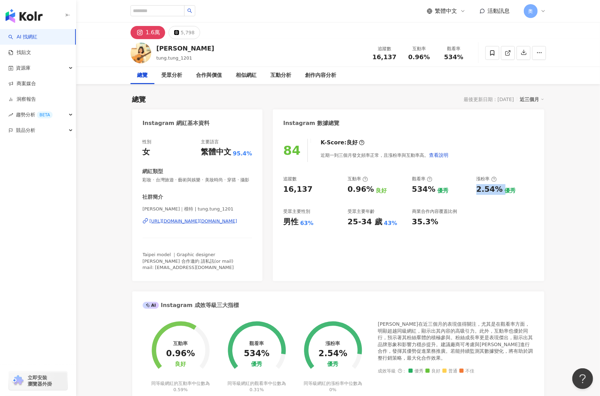
click at [434, 226] on div "35.3%" at bounding box center [425, 222] width 26 height 11
click at [188, 34] on div "5,798" at bounding box center [188, 33] width 14 height 10
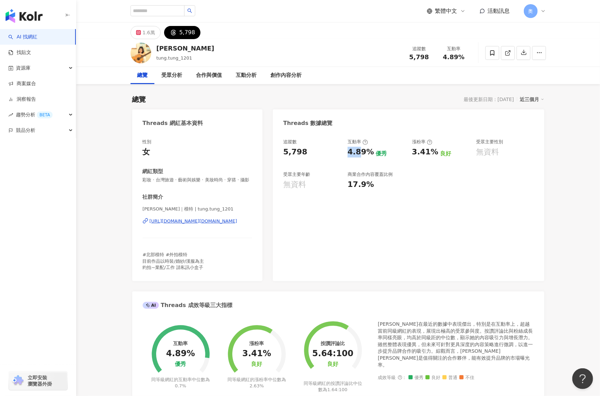
drag, startPoint x: 361, startPoint y: 154, endPoint x: 370, endPoint y: 154, distance: 9.0
click at [370, 154] on div "4.89%" at bounding box center [360, 152] width 26 height 11
copy div "4.8"
drag, startPoint x: 418, startPoint y: 155, endPoint x: 437, endPoint y: 156, distance: 19.4
click at [437, 156] on div "3.41% 良好" at bounding box center [440, 152] width 57 height 11
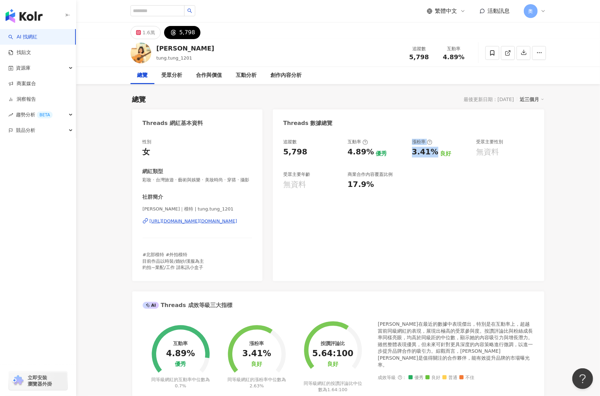
drag, startPoint x: 403, startPoint y: 152, endPoint x: 434, endPoint y: 156, distance: 31.0
click at [433, 156] on div "追蹤數 5,798 互動率 4.89% 優秀 漲粉率 3.41% 良好 受眾主要性別 無資料 受眾主要年齡 無資料 商業合作內容覆蓋比例 17.9%" at bounding box center [408, 164] width 250 height 51
click at [434, 156] on div "3.41%" at bounding box center [425, 152] width 26 height 11
drag, startPoint x: 436, startPoint y: 152, endPoint x: 411, endPoint y: 153, distance: 24.2
click at [412, 153] on div "3.41% 良好" at bounding box center [440, 152] width 57 height 11
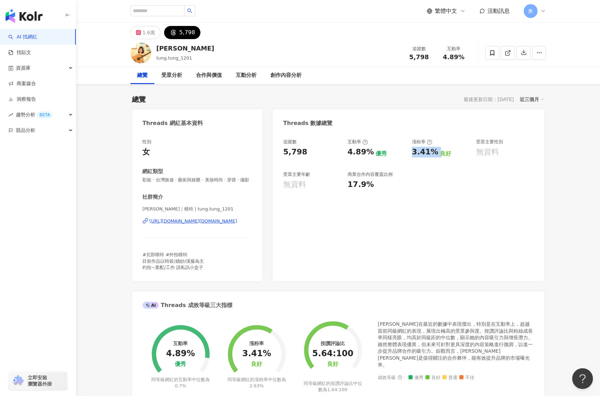
copy div "3.41%"
click at [339, 237] on div "追蹤數 5,798 互動率 4.89% 優秀 漲粉率 3.41% 良好 受眾主要性別 無資料 受眾主要年齡 無資料 商業合作內容覆蓋比例 17.9%" at bounding box center [408, 206] width 271 height 149
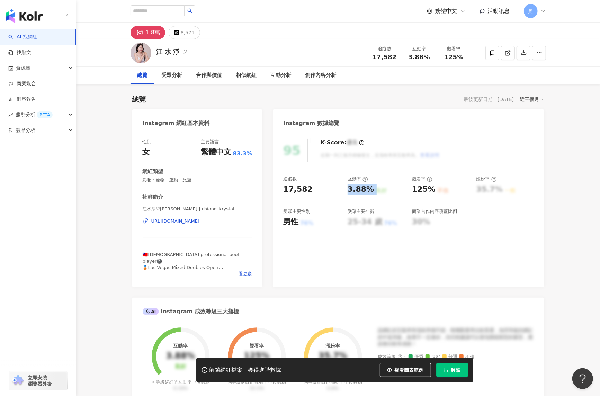
drag, startPoint x: 349, startPoint y: 189, endPoint x: 372, endPoint y: 190, distance: 22.9
click at [299, 190] on div "3.88% 良好" at bounding box center [375, 189] width 57 height 11
click at [299, 190] on div "125% 不佳" at bounding box center [440, 189] width 57 height 11
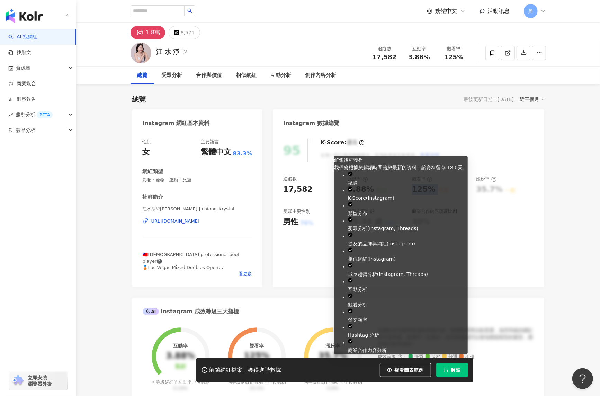
click at [299, 198] on button "解鎖" at bounding box center [452, 370] width 32 height 14
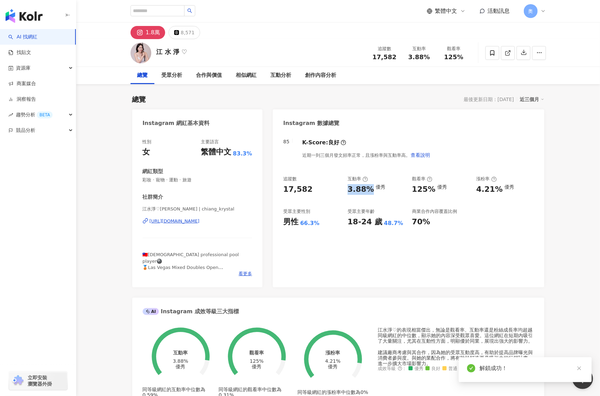
drag, startPoint x: 345, startPoint y: 190, endPoint x: 370, endPoint y: 192, distance: 25.3
click at [299, 192] on div "追蹤數 17,582 互動率 3.88% 優秀 觀看率 125% 優秀 漲粉率 4.21% 優秀 受眾主要性別 男性 66.3% 受眾主要年齡 18-24 歲…" at bounding box center [408, 201] width 250 height 51
copy div "3.88%"
drag, startPoint x: 475, startPoint y: 191, endPoint x: 498, endPoint y: 192, distance: 22.5
click at [299, 192] on div "追蹤數 17,582 互動率 3.88% 優秀 觀看率 125% 優秀 漲粉率 4.21% 優秀 受眾主要性別 男性 66.3% 受眾主要年齡 18-24 歲…" at bounding box center [408, 201] width 250 height 51
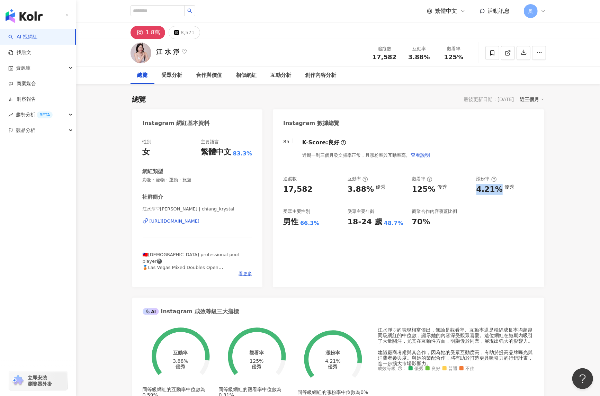
copy div "4.21%"
click at [182, 36] on div "8,571" at bounding box center [188, 33] width 14 height 10
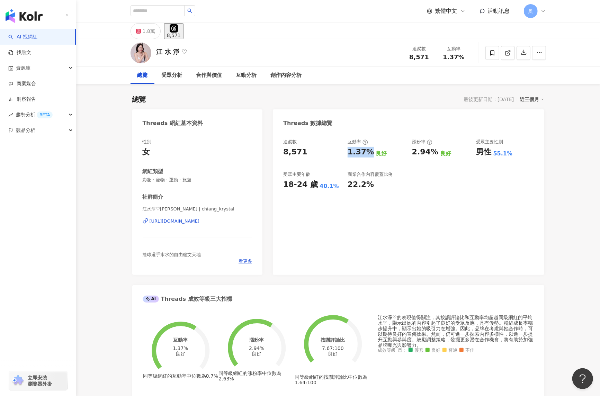
drag, startPoint x: 357, startPoint y: 153, endPoint x: 370, endPoint y: 154, distance: 12.8
click at [299, 154] on div "1.37%" at bounding box center [360, 152] width 26 height 11
drag, startPoint x: 406, startPoint y: 149, endPoint x: 433, endPoint y: 156, distance: 27.5
click at [299, 156] on div "追蹤數 8,571 互動率 1.37% 良好 漲粉率 2.94% 良好 受眾主要性別 男性 55.1% 受眾主要年齡 18-24 歲 40.1% 商業合作內容…" at bounding box center [408, 164] width 250 height 51
click at [299, 154] on div "2.94%" at bounding box center [425, 152] width 26 height 11
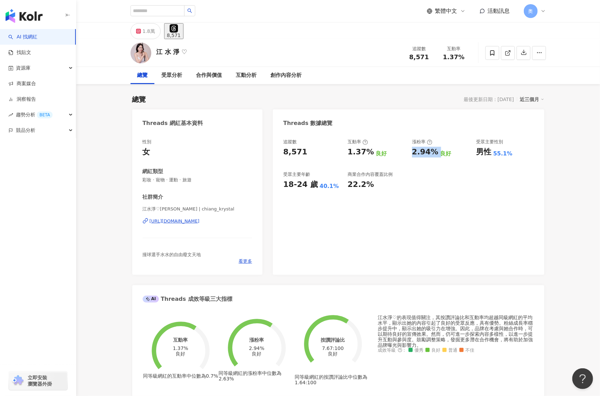
drag, startPoint x: 436, startPoint y: 153, endPoint x: 412, endPoint y: 154, distance: 23.2
click at [299, 154] on div "2.94% 良好" at bounding box center [440, 152] width 57 height 11
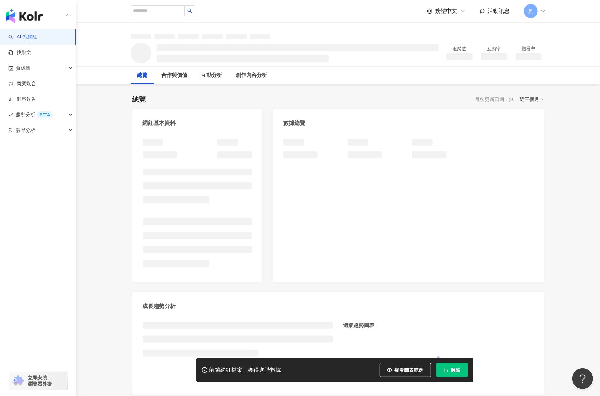
click at [454, 369] on span "解鎖" at bounding box center [456, 370] width 10 height 6
